Goal: Task Accomplishment & Management: Manage account settings

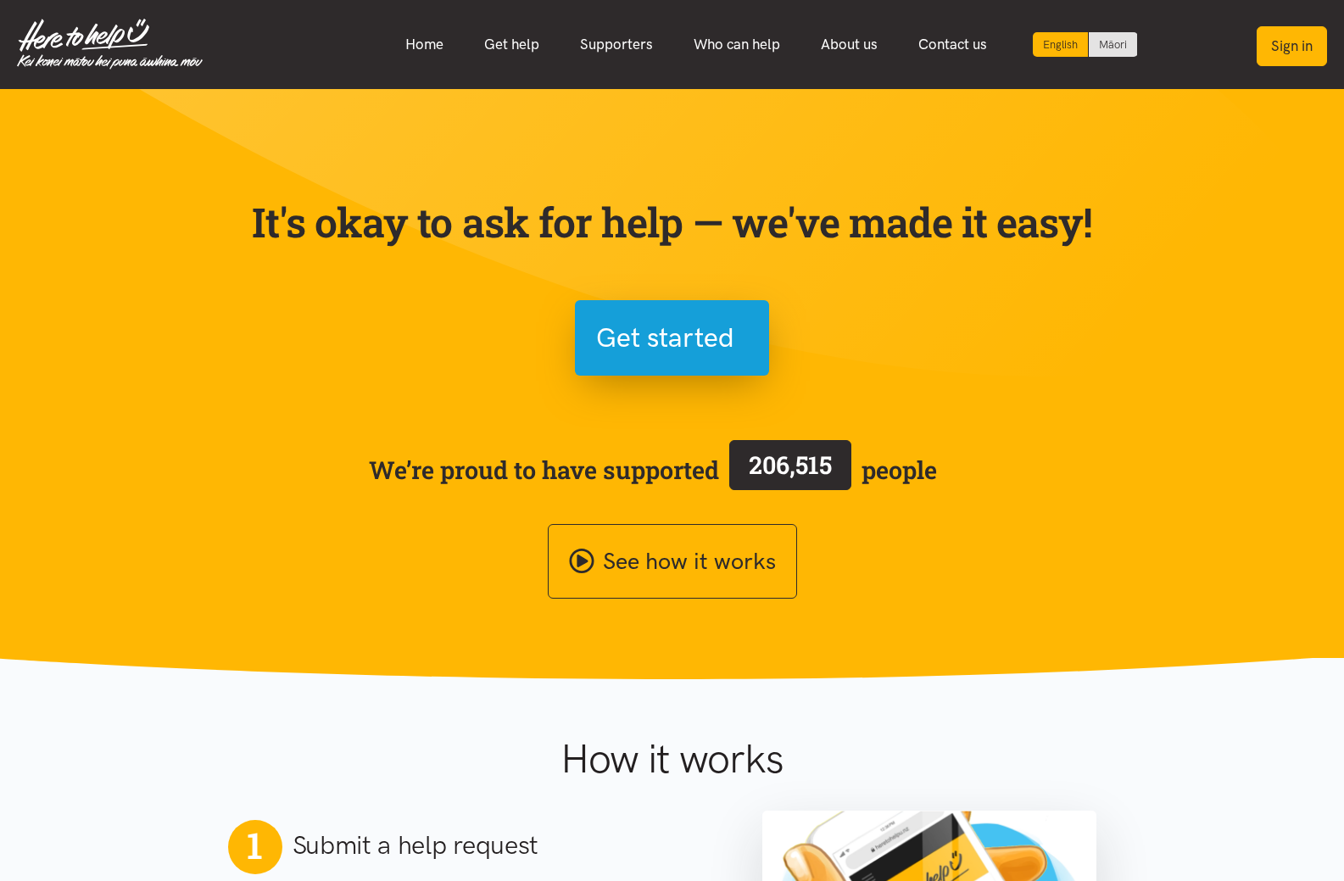
click at [1305, 56] on button "Sign in" at bounding box center [1292, 46] width 70 height 40
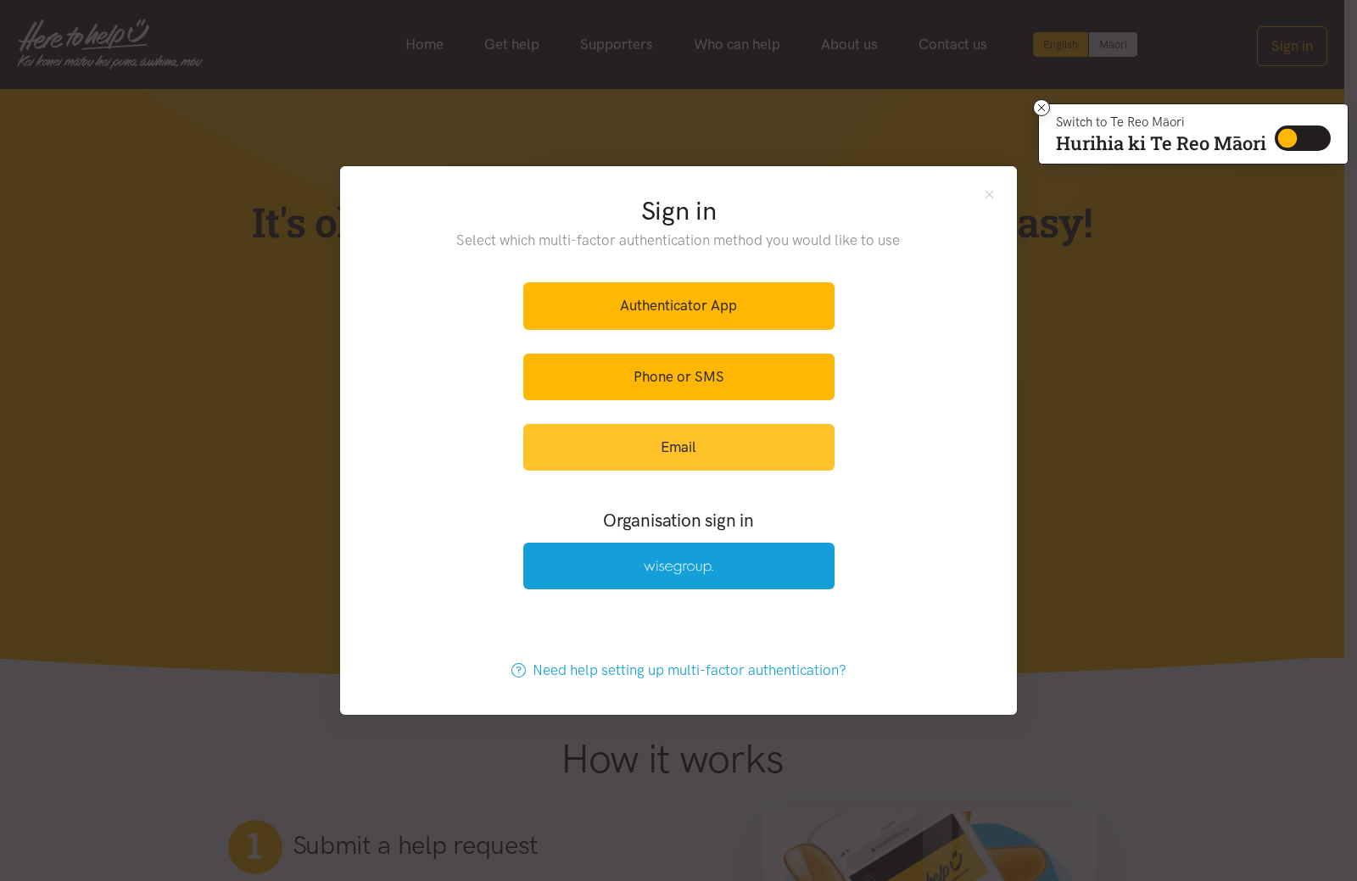
click at [721, 436] on link "Email" at bounding box center [678, 447] width 311 height 47
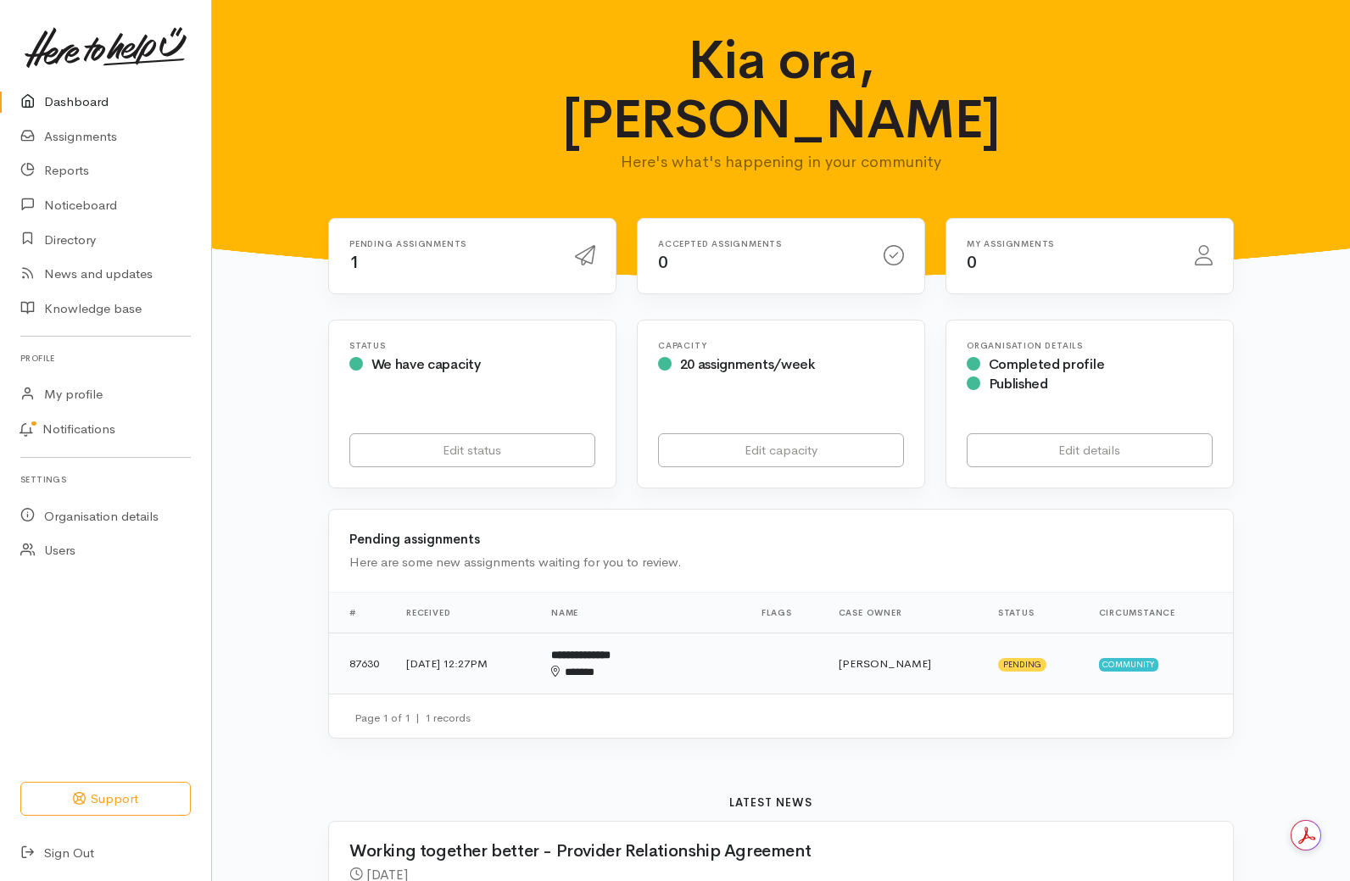
click at [784, 633] on td at bounding box center [786, 663] width 77 height 61
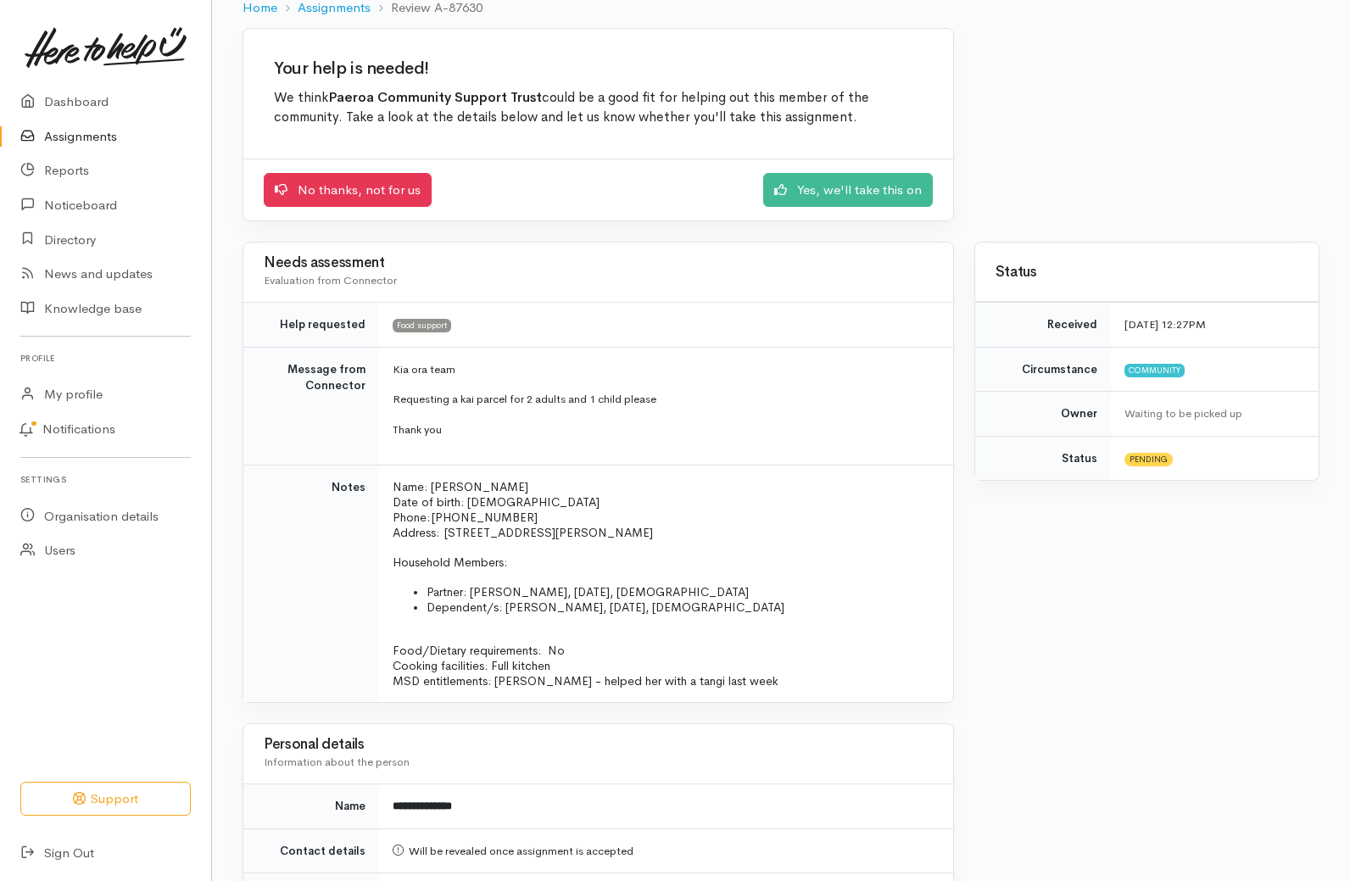
scroll to position [34, 0]
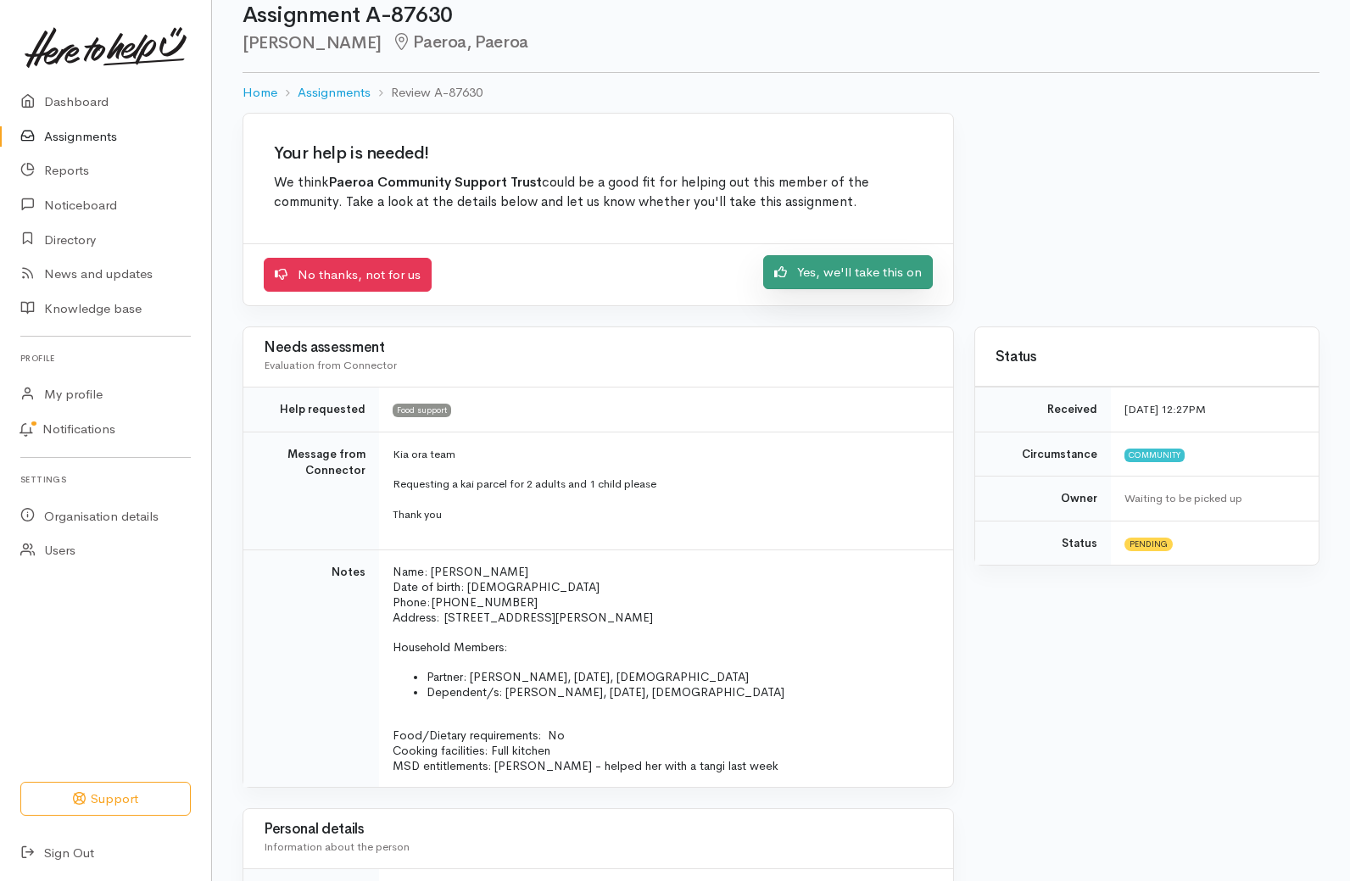
click at [800, 273] on link "Yes, we'll take this on" at bounding box center [848, 272] width 170 height 35
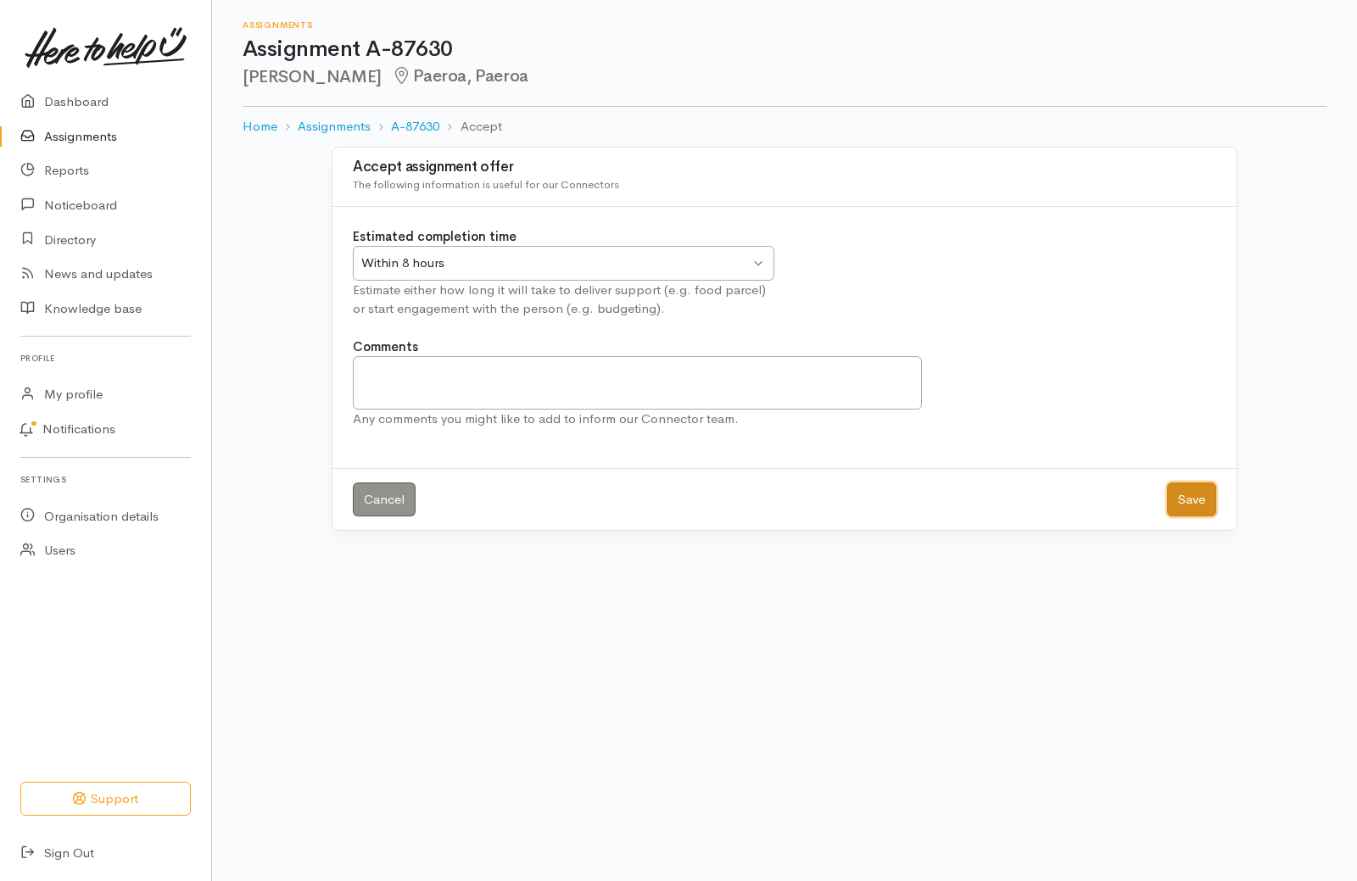
click at [1185, 503] on button "Save" at bounding box center [1191, 499] width 49 height 35
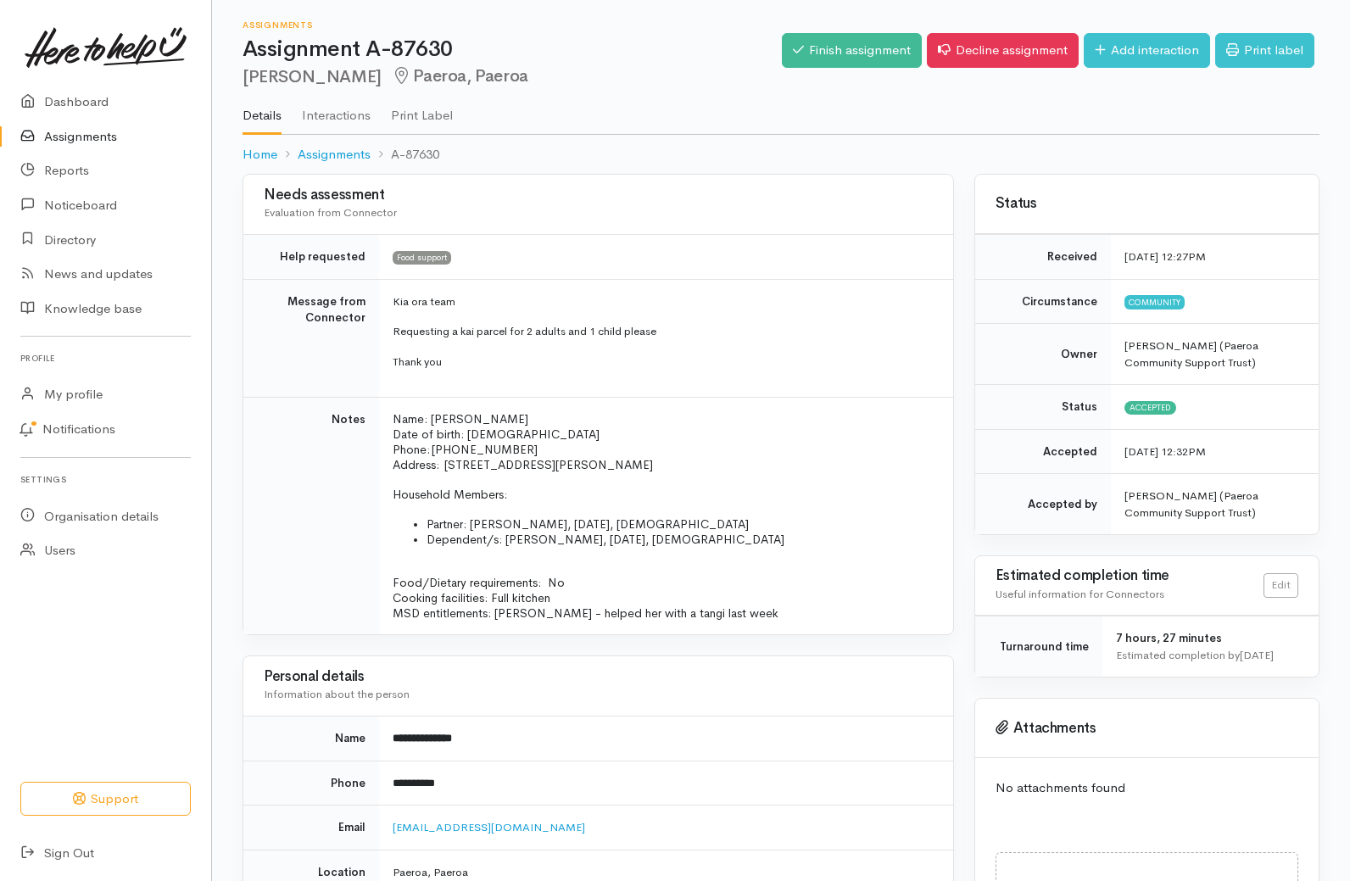
click at [1140, 103] on ul "Details Interactions Print Label" at bounding box center [781, 110] width 1077 height 48
drag, startPoint x: 1035, startPoint y: 93, endPoint x: 1139, endPoint y: 103, distance: 103.9
click at [1072, 186] on div "Status" at bounding box center [1146, 204] width 343 height 59
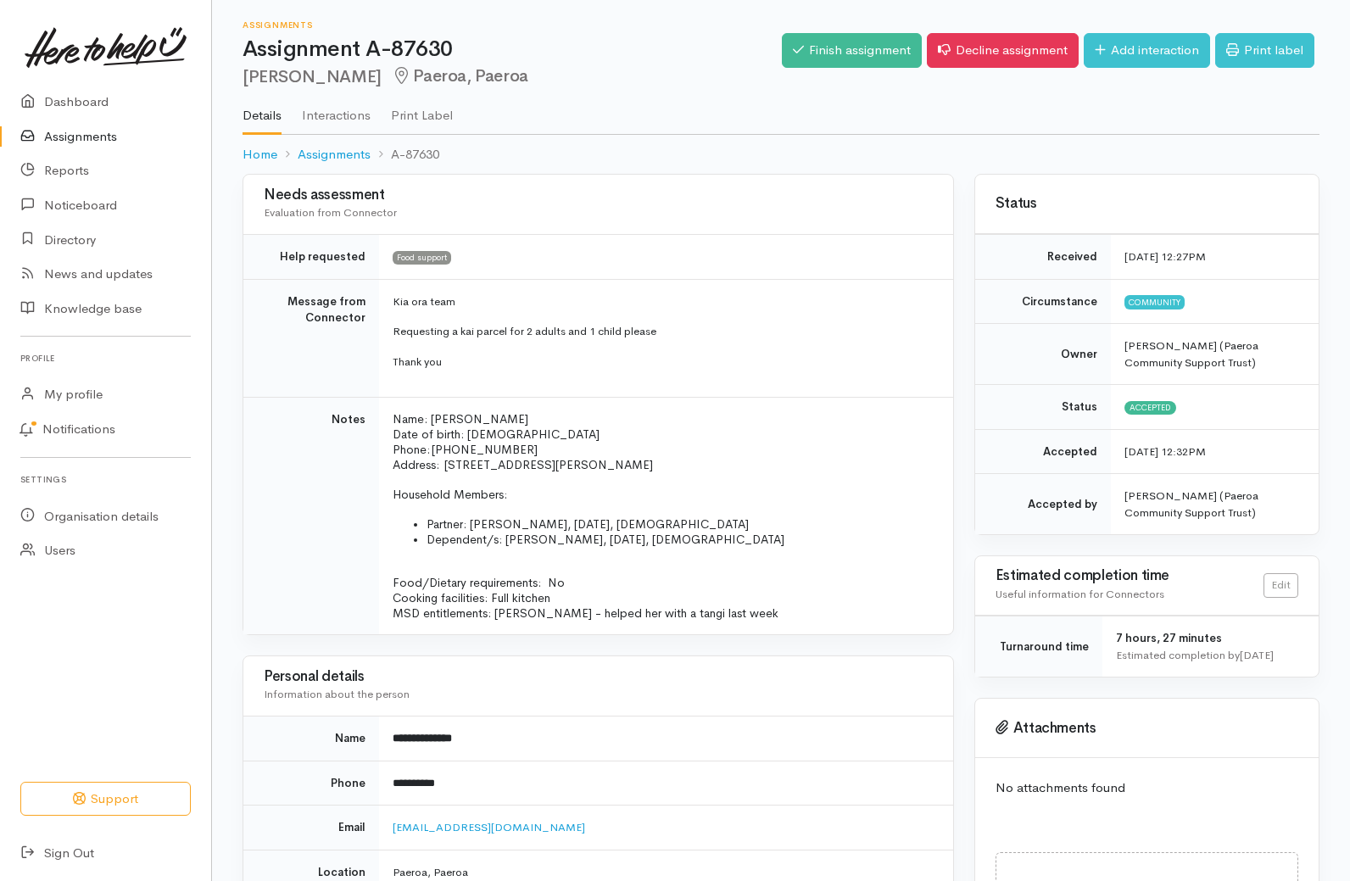
click at [1211, 205] on h3 "Status" at bounding box center [1146, 204] width 303 height 16
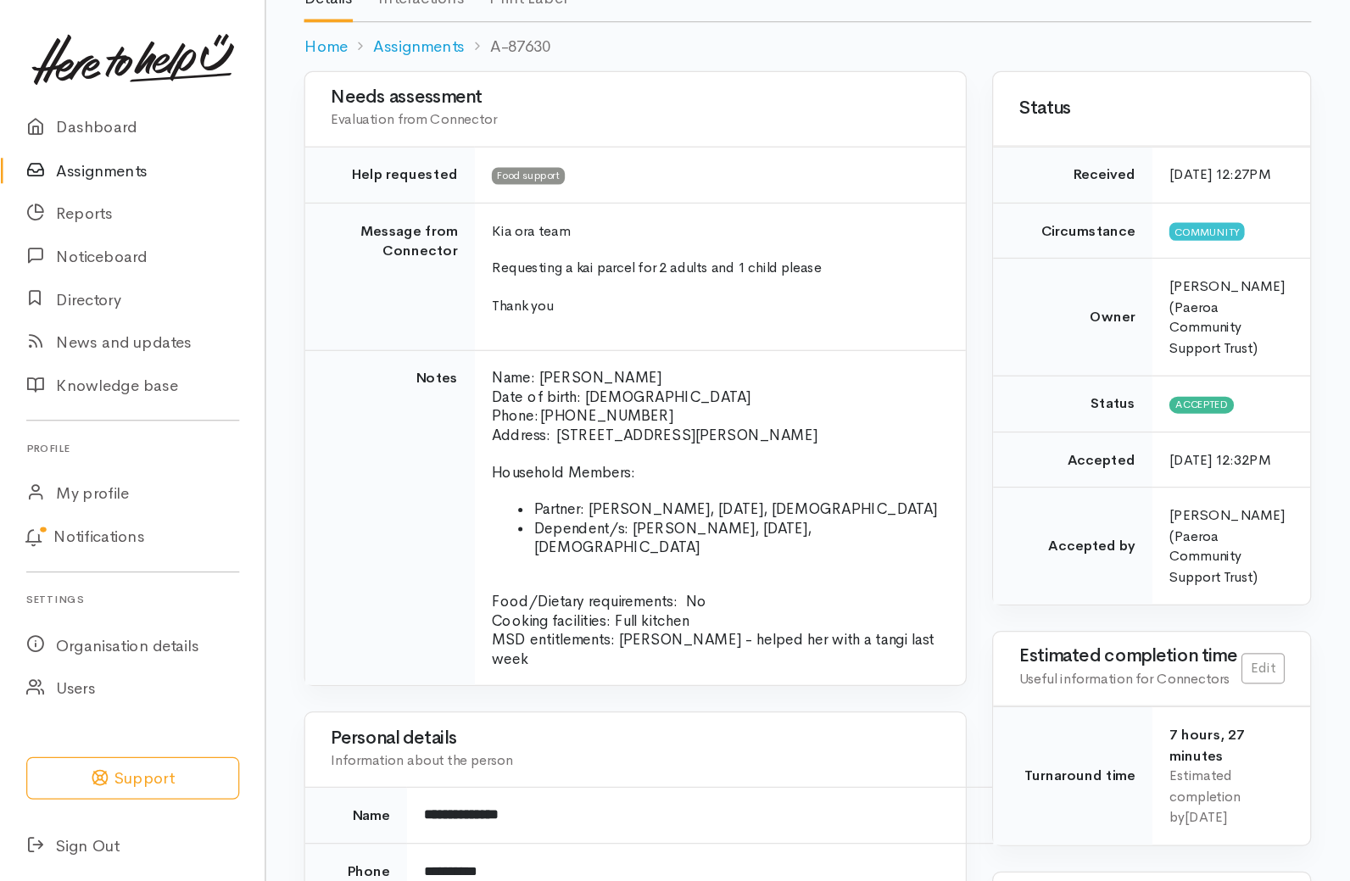
scroll to position [137, 0]
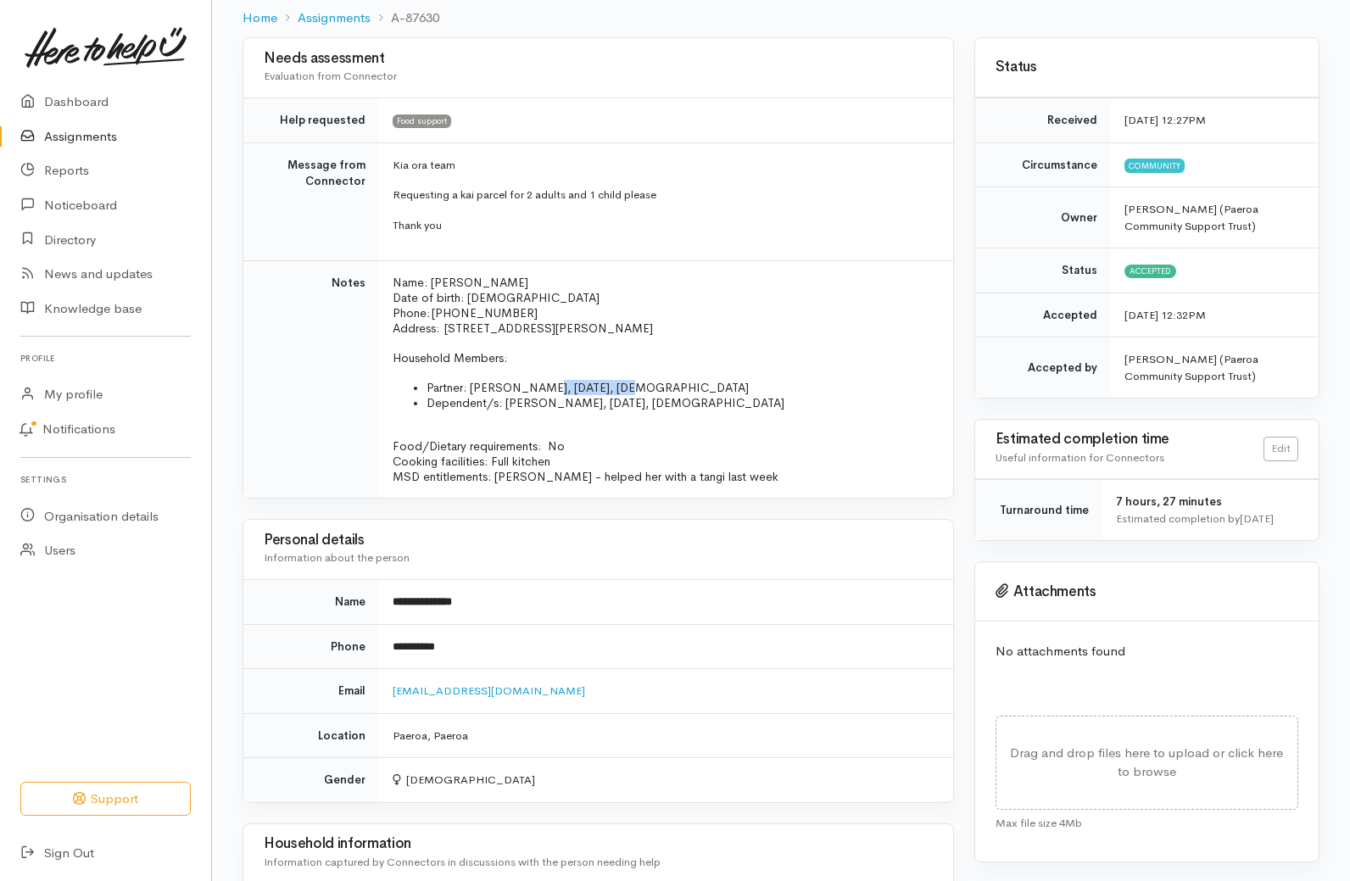
drag, startPoint x: 634, startPoint y: 388, endPoint x: 549, endPoint y: 391, distance: 85.7
click at [549, 391] on span "Partner: [PERSON_NAME], [DATE], [DEMOGRAPHIC_DATA]" at bounding box center [588, 387] width 322 height 15
drag, startPoint x: 581, startPoint y: 396, endPoint x: 566, endPoint y: 390, distance: 16.4
click at [566, 390] on span "Partner: [PERSON_NAME], [DATE], [DEMOGRAPHIC_DATA]" at bounding box center [588, 387] width 322 height 15
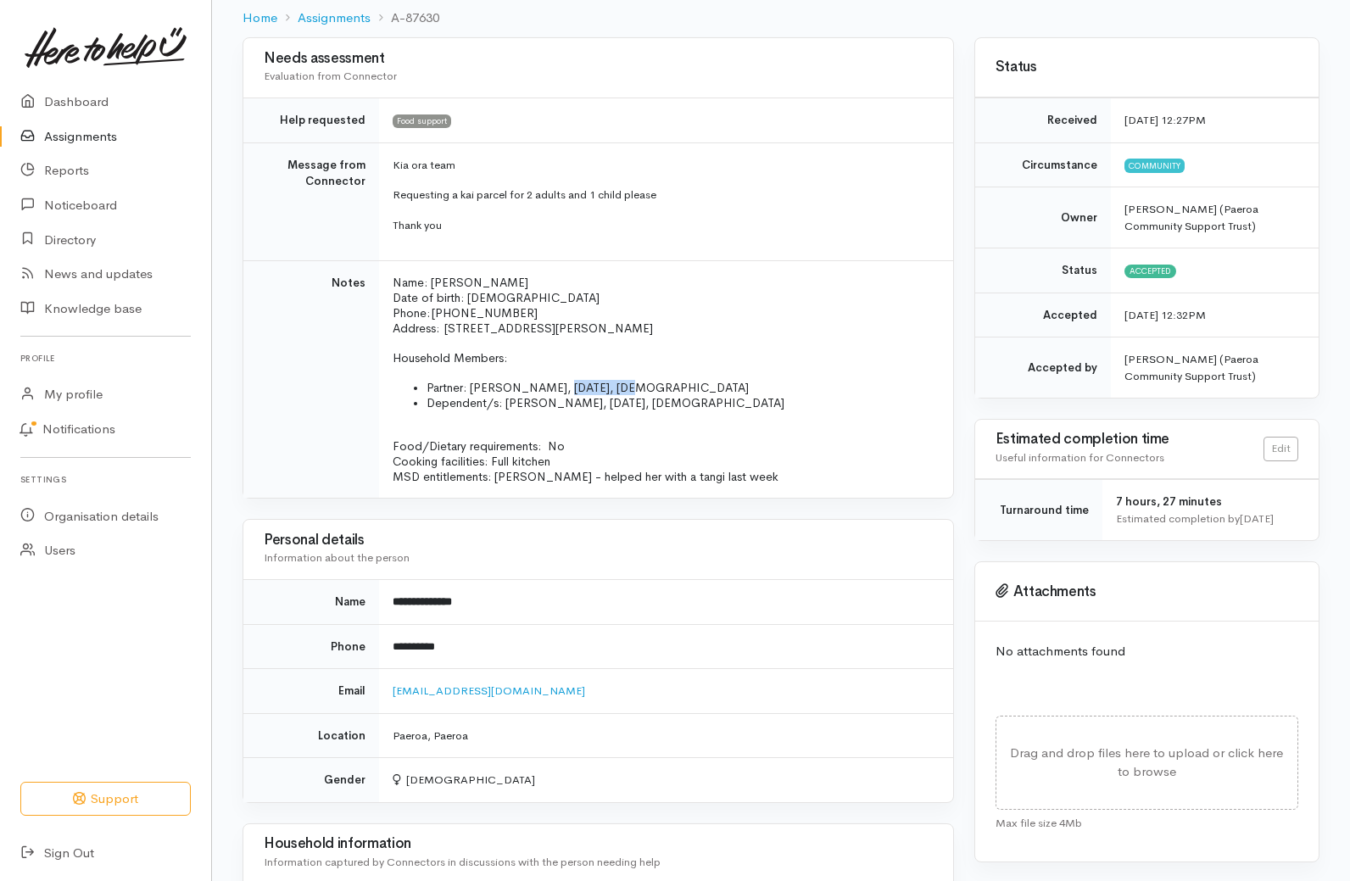
drag, startPoint x: 566, startPoint y: 390, endPoint x: 615, endPoint y: 392, distance: 49.2
click at [615, 392] on span "Partner: [PERSON_NAME], [DATE], [DEMOGRAPHIC_DATA]" at bounding box center [588, 387] width 322 height 15
click at [606, 404] on span "Dependent/s: [PERSON_NAME], [DATE], [DEMOGRAPHIC_DATA]" at bounding box center [606, 402] width 358 height 15
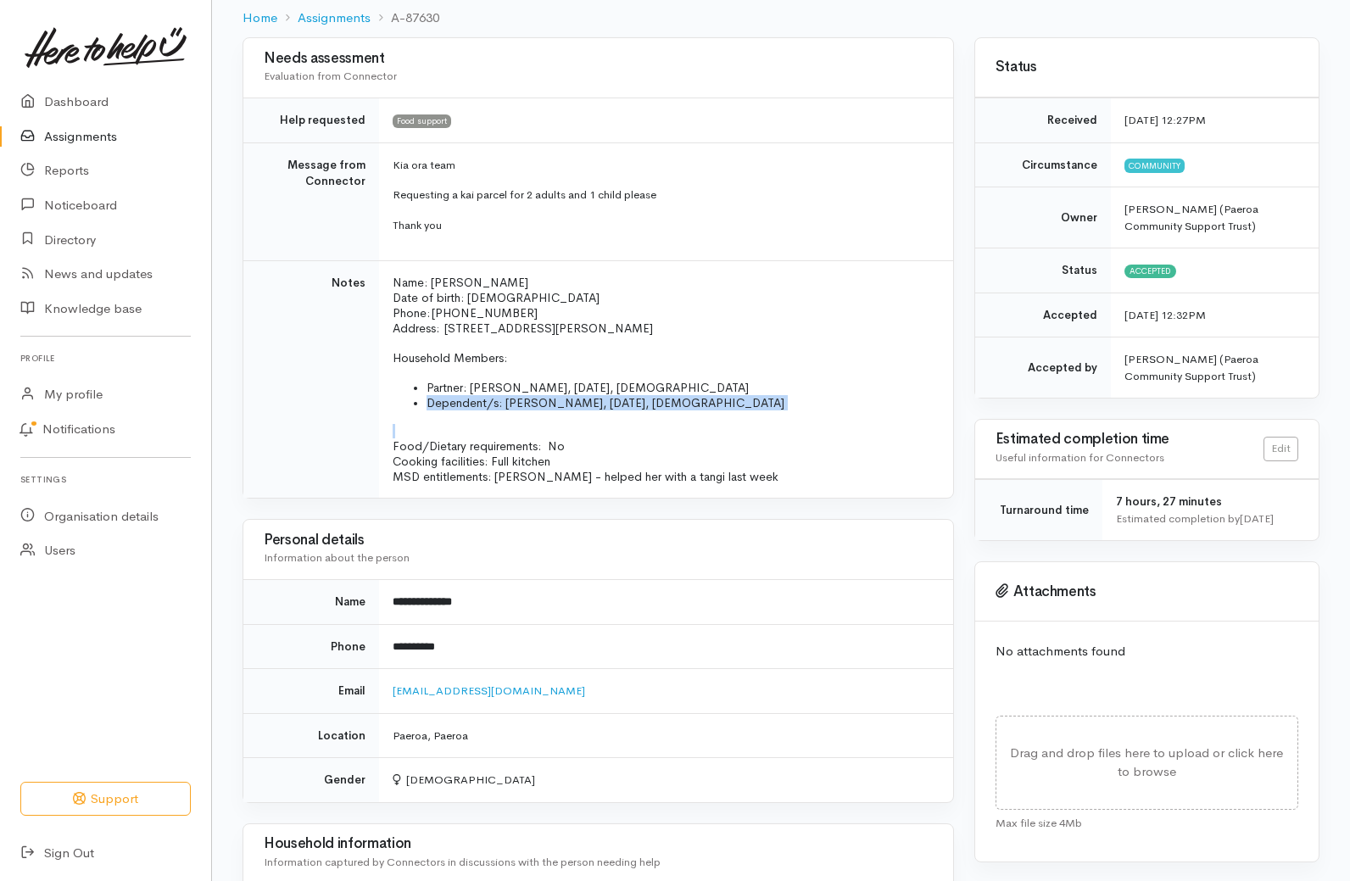
click at [605, 404] on span "Dependent/s: [PERSON_NAME], [DATE], [DEMOGRAPHIC_DATA]" at bounding box center [606, 402] width 358 height 15
drag, startPoint x: 582, startPoint y: 402, endPoint x: 644, endPoint y: 408, distance: 63.0
click at [644, 408] on span "Dependent/s: [PERSON_NAME], [DATE], [DEMOGRAPHIC_DATA]" at bounding box center [606, 402] width 358 height 15
copy span "25/04/2012"
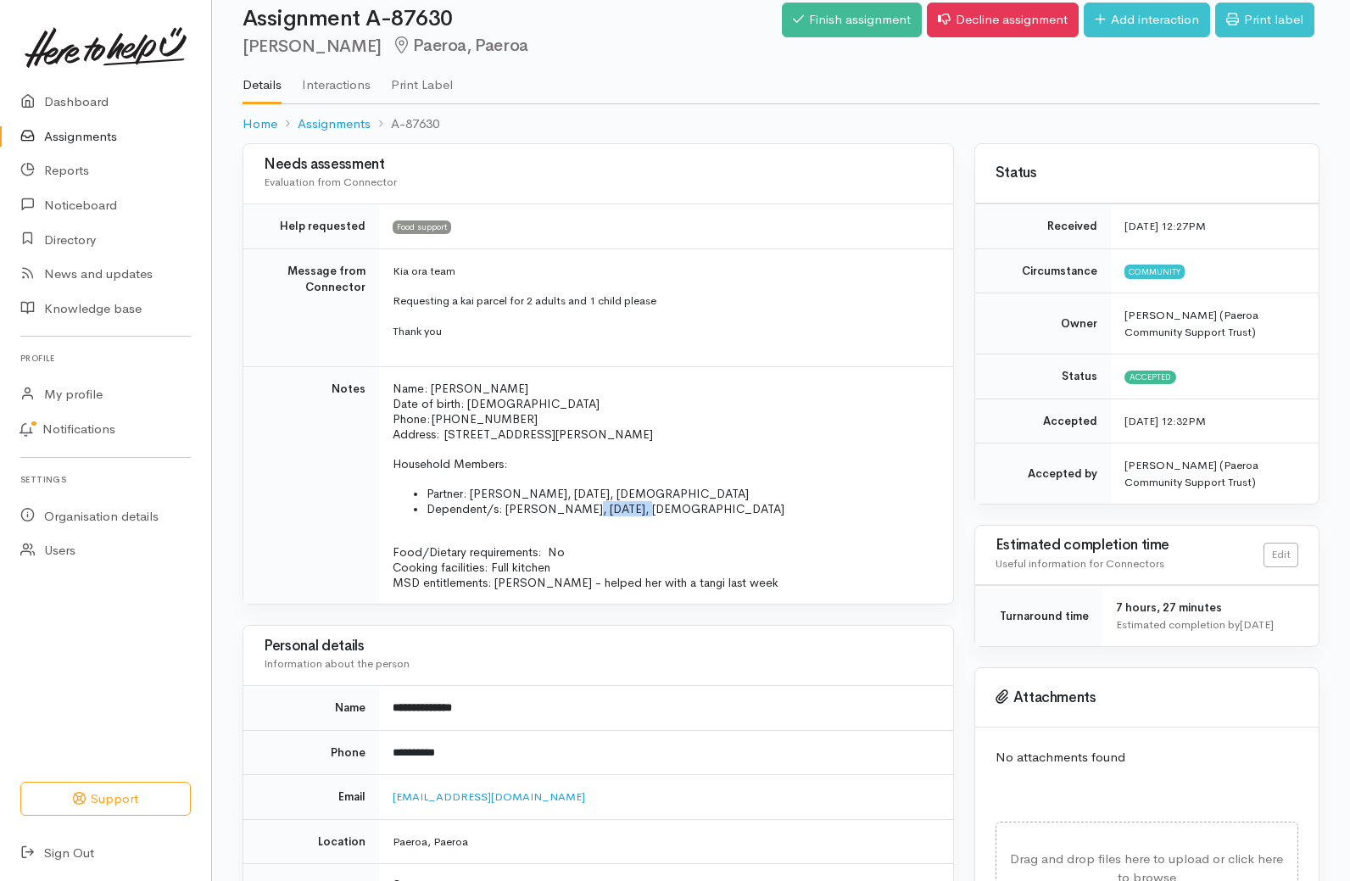
scroll to position [0, 0]
